Goal: Task Accomplishment & Management: Manage account settings

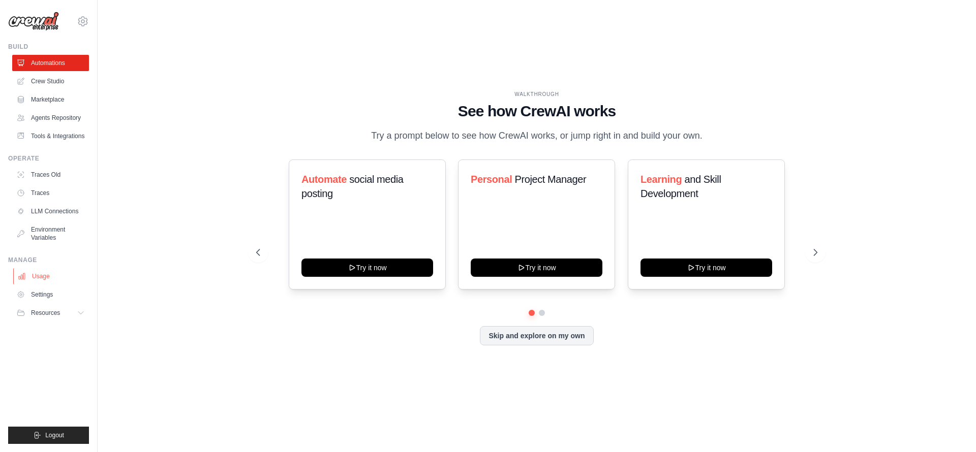
click at [38, 281] on link "Usage" at bounding box center [51, 276] width 77 height 16
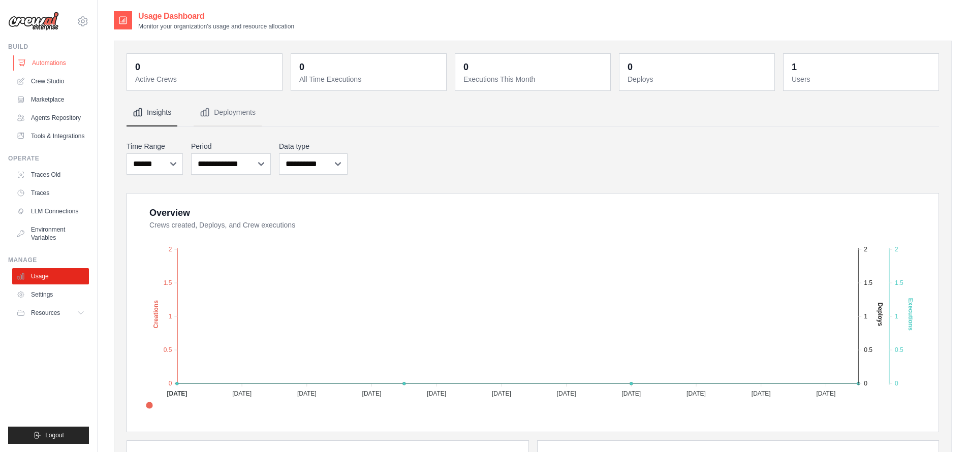
click at [53, 66] on link "Automations" at bounding box center [51, 63] width 77 height 16
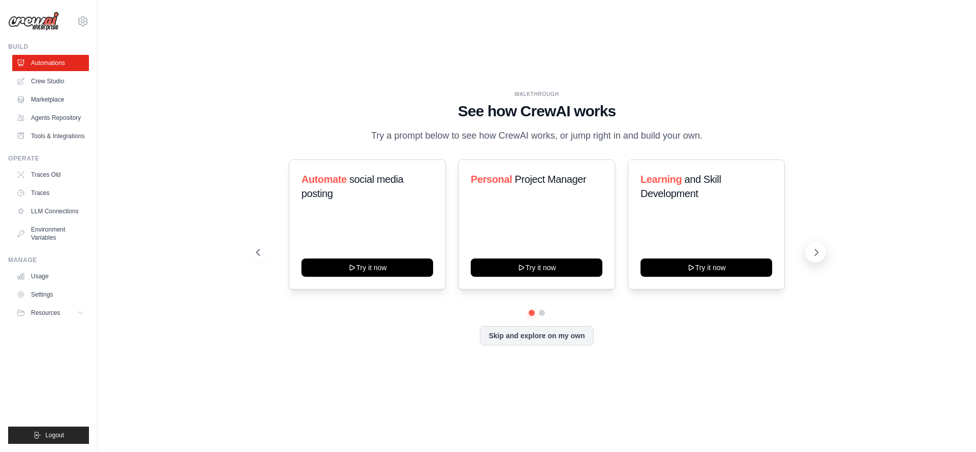
click at [818, 253] on icon at bounding box center [816, 253] width 10 height 10
click at [65, 133] on link "Tools & Integrations" at bounding box center [51, 136] width 77 height 16
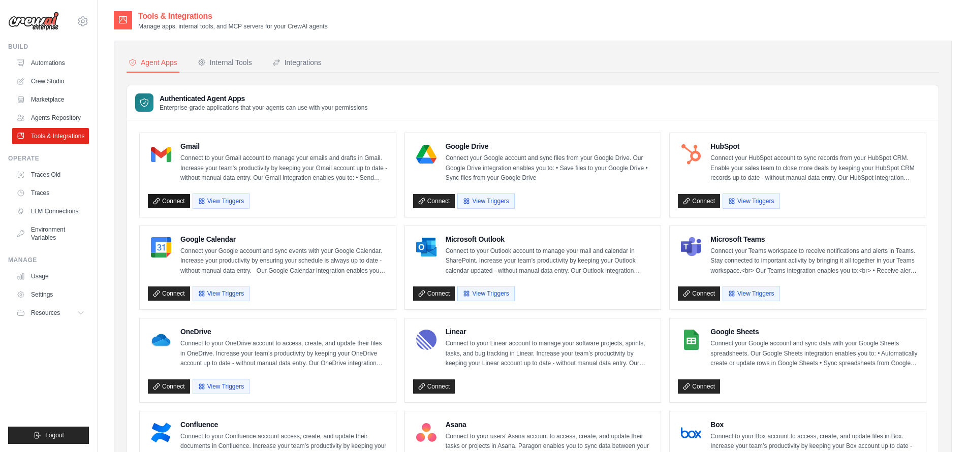
click at [174, 200] on link "Connect" at bounding box center [169, 201] width 42 height 14
click at [48, 22] on img at bounding box center [33, 21] width 51 height 19
click at [63, 435] on span "Logout" at bounding box center [54, 436] width 19 height 8
